Goal: Transaction & Acquisition: Purchase product/service

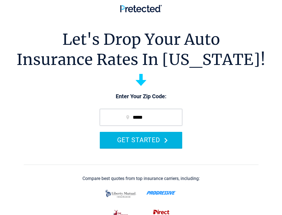
click at [134, 146] on button "GET STARTED" at bounding box center [141, 140] width 83 height 16
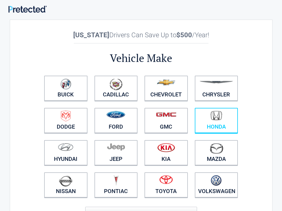
click at [235, 118] on figure at bounding box center [216, 117] width 37 height 13
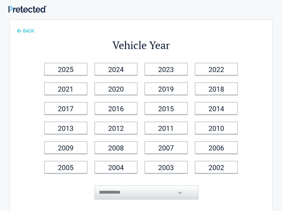
click at [24, 31] on link "BACK" at bounding box center [26, 29] width 20 height 10
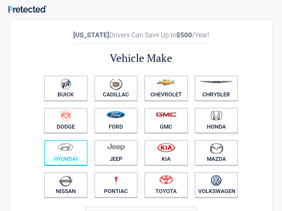
click at [67, 157] on link "Hyundai" at bounding box center [65, 152] width 43 height 25
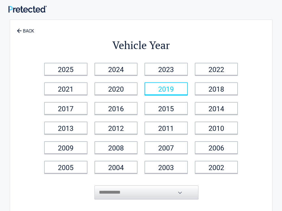
click at [188, 92] on link "2019" at bounding box center [166, 88] width 43 height 13
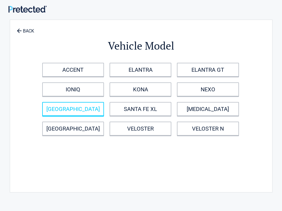
click at [78, 113] on link "SANTA FE" at bounding box center [73, 109] width 62 height 14
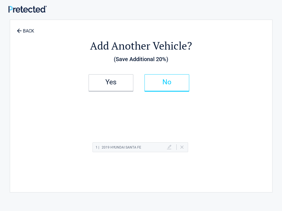
click at [184, 82] on h2 "No" at bounding box center [167, 82] width 33 height 4
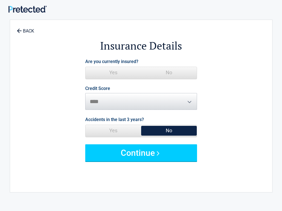
drag, startPoint x: 179, startPoint y: 77, endPoint x: 219, endPoint y: 142, distance: 76.9
click at [179, 76] on span "No" at bounding box center [169, 72] width 56 height 11
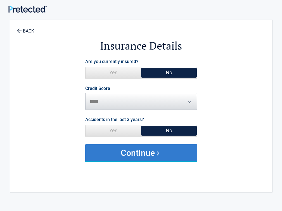
click at [188, 152] on button "Continue" at bounding box center [141, 152] width 112 height 17
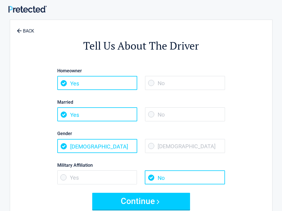
drag, startPoint x: 224, startPoint y: 114, endPoint x: 224, endPoint y: 122, distance: 8.4
click at [224, 114] on span "No" at bounding box center [185, 114] width 80 height 14
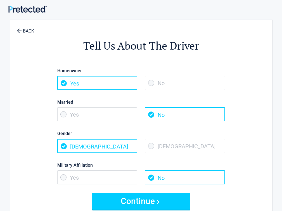
click at [196, 141] on span "Female" at bounding box center [185, 146] width 80 height 14
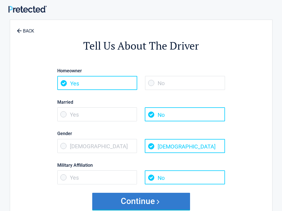
click at [177, 195] on button "Continue" at bounding box center [141, 201] width 98 height 17
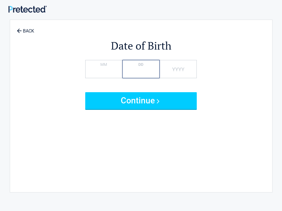
type input "*"
type input "****"
click at [85, 92] on button "Continue" at bounding box center [141, 100] width 112 height 17
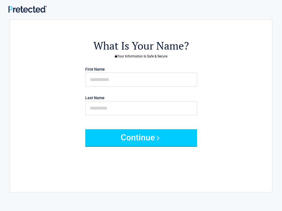
click at [176, 181] on div "What Is Your Name? Your Information Is Safe & Secure First Name Last Name Conti…" at bounding box center [141, 102] width 201 height 155
click at [149, 71] on p "First Name" at bounding box center [142, 76] width 118 height 22
drag, startPoint x: 150, startPoint y: 71, endPoint x: 146, endPoint y: 75, distance: 5.5
click at [148, 72] on p "First Name" at bounding box center [142, 76] width 118 height 22
click at [144, 77] on input "text" at bounding box center [141, 79] width 112 height 14
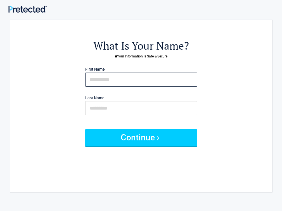
click at [132, 78] on input "text" at bounding box center [141, 79] width 112 height 14
type input "******"
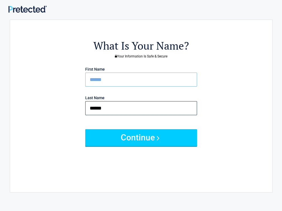
type input "******"
click at [85, 129] on button "Continue" at bounding box center [141, 137] width 112 height 17
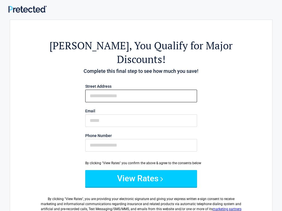
click at [132, 90] on input "First Name" at bounding box center [141, 96] width 112 height 13
type input "**********"
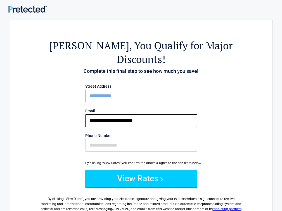
type input "**********"
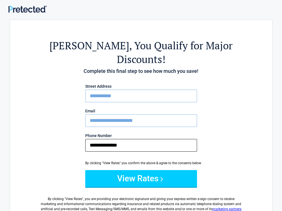
type input "**********"
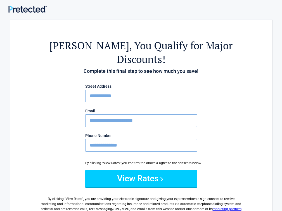
click at [85, 170] on button "View Rates" at bounding box center [141, 178] width 112 height 17
